Goal: Task Accomplishment & Management: Manage account settings

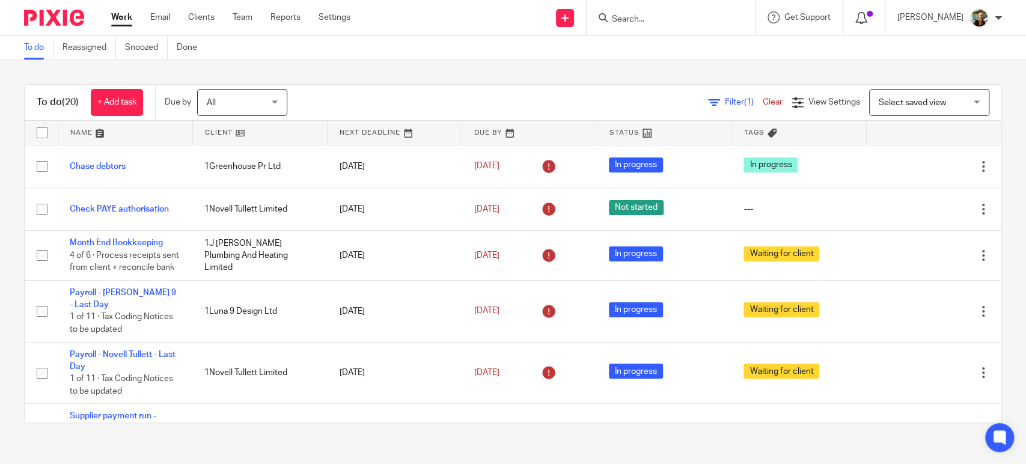
click at [867, 21] on icon at bounding box center [861, 18] width 12 height 12
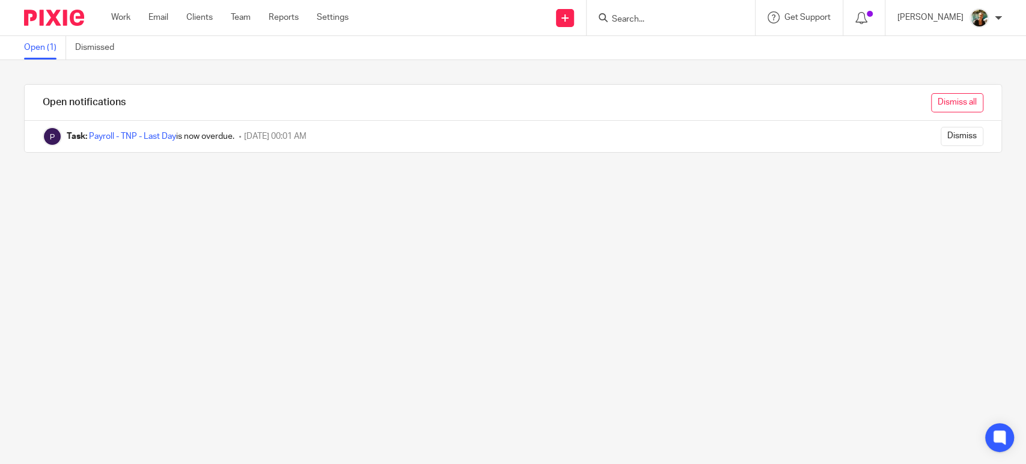
click at [931, 109] on input "Dismiss all" at bounding box center [957, 102] width 52 height 19
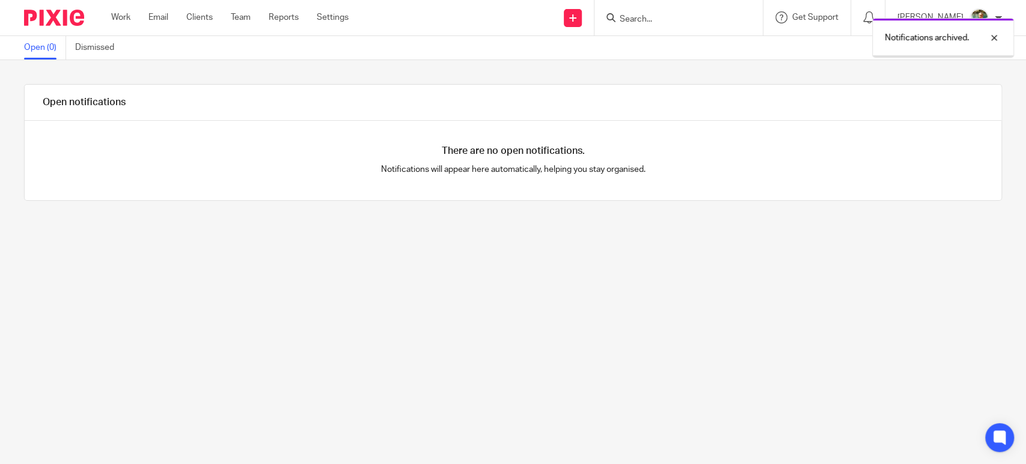
click at [123, 18] on link "Work" at bounding box center [120, 17] width 19 height 12
